Goal: Find contact information: Find contact information

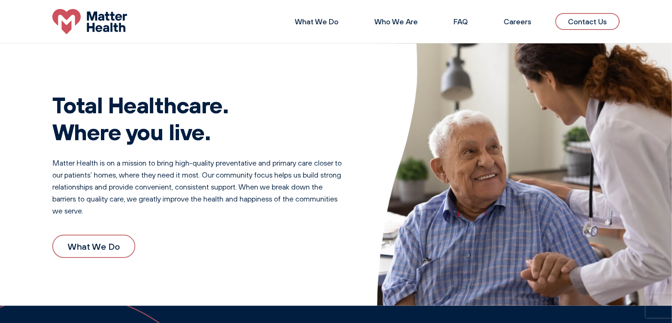
drag, startPoint x: 403, startPoint y: 22, endPoint x: 331, endPoint y: 32, distance: 72.8
click at [402, 22] on link "Who We Are" at bounding box center [396, 21] width 43 height 9
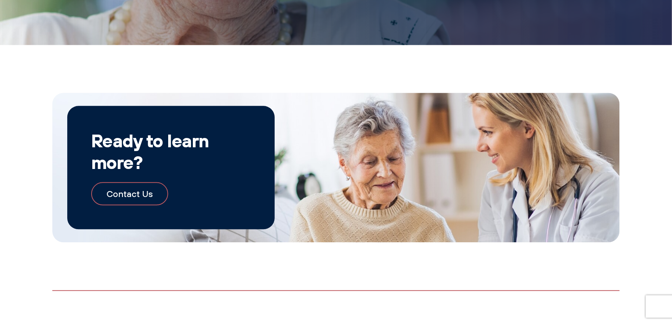
scroll to position [857, 0]
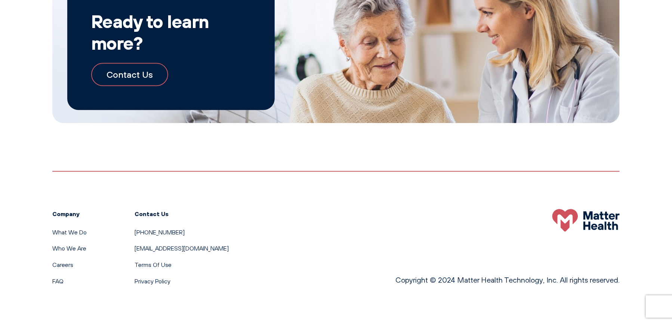
drag, startPoint x: 185, startPoint y: 234, endPoint x: 135, endPoint y: 237, distance: 50.1
click at [135, 237] on li "[PHONE_NUMBER]" at bounding box center [182, 233] width 94 height 10
copy link "[PHONE_NUMBER]"
drag, startPoint x: 36, startPoint y: 133, endPoint x: 43, endPoint y: 128, distance: 7.8
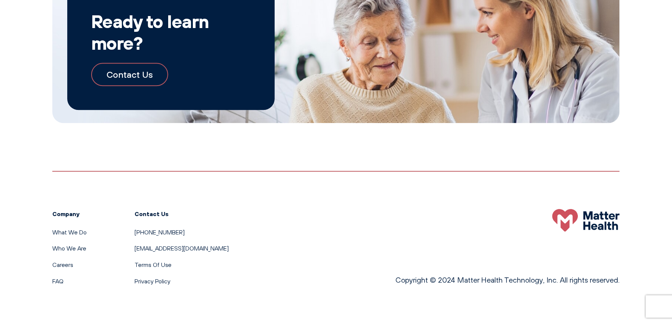
drag, startPoint x: 222, startPoint y: 250, endPoint x: 135, endPoint y: 250, distance: 87.1
click at [135, 250] on div "Company What We Do Who We Are Careers FAQ Contact Us [PHONE_NUMBER] [EMAIL_ADDR…" at bounding box center [335, 228] width 567 height 115
copy link "[EMAIL_ADDRESS][DOMAIN_NAME]"
click at [33, 54] on div "Ready to learn more? Contact Us" at bounding box center [336, 48] width 672 height 150
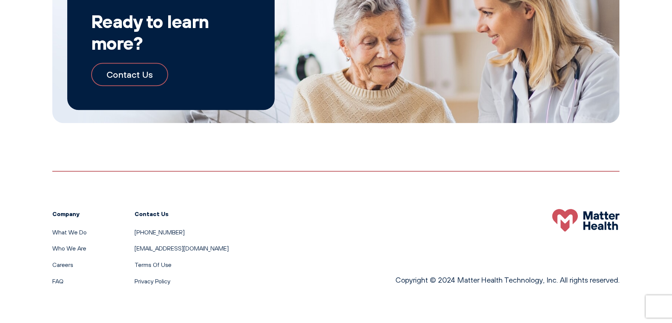
click at [30, 91] on div "Ready to learn more? Contact Us" at bounding box center [336, 48] width 672 height 150
